Goal: Find specific page/section: Find specific page/section

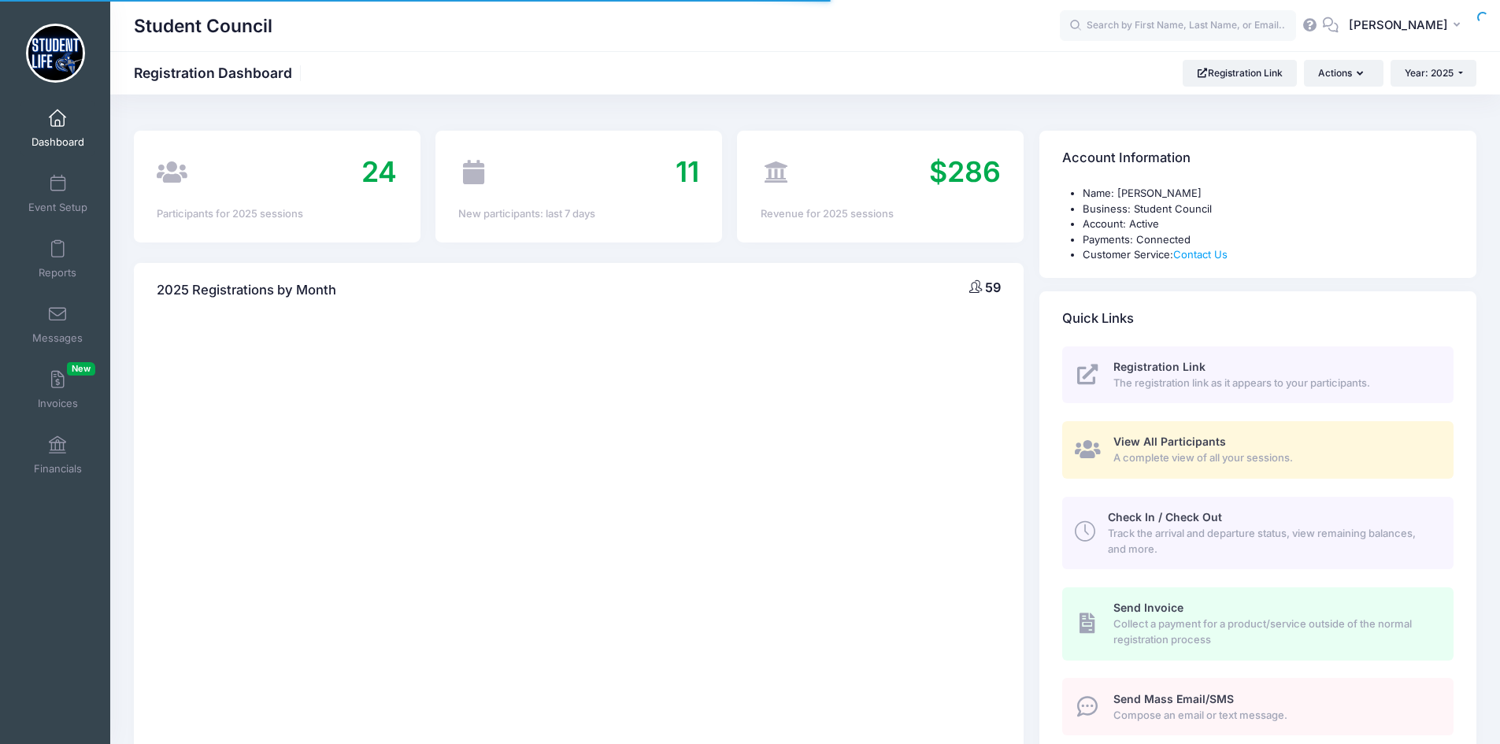
select select
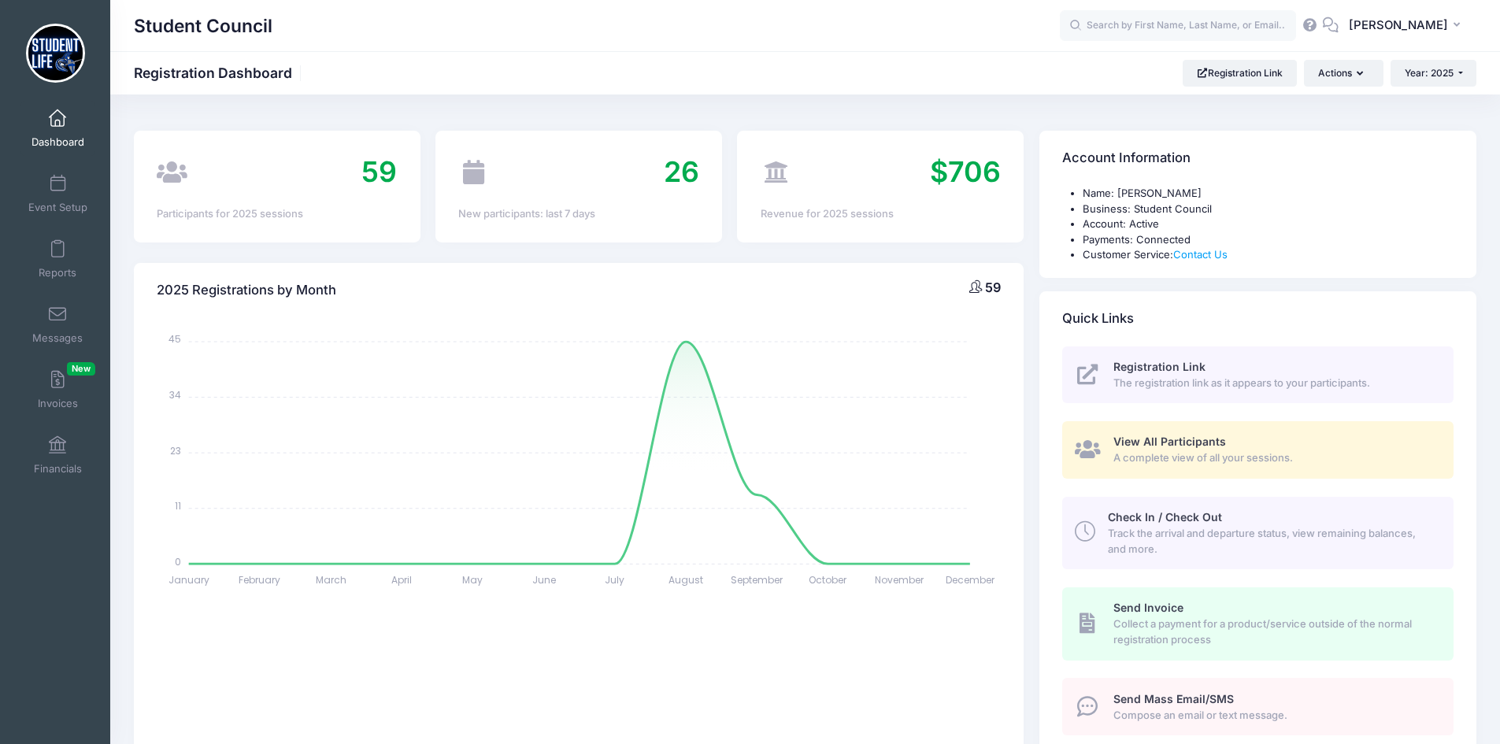
click at [1192, 387] on span "The registration link as it appears to your participants." at bounding box center [1275, 384] width 322 height 16
